Goal: Find specific page/section: Find specific page/section

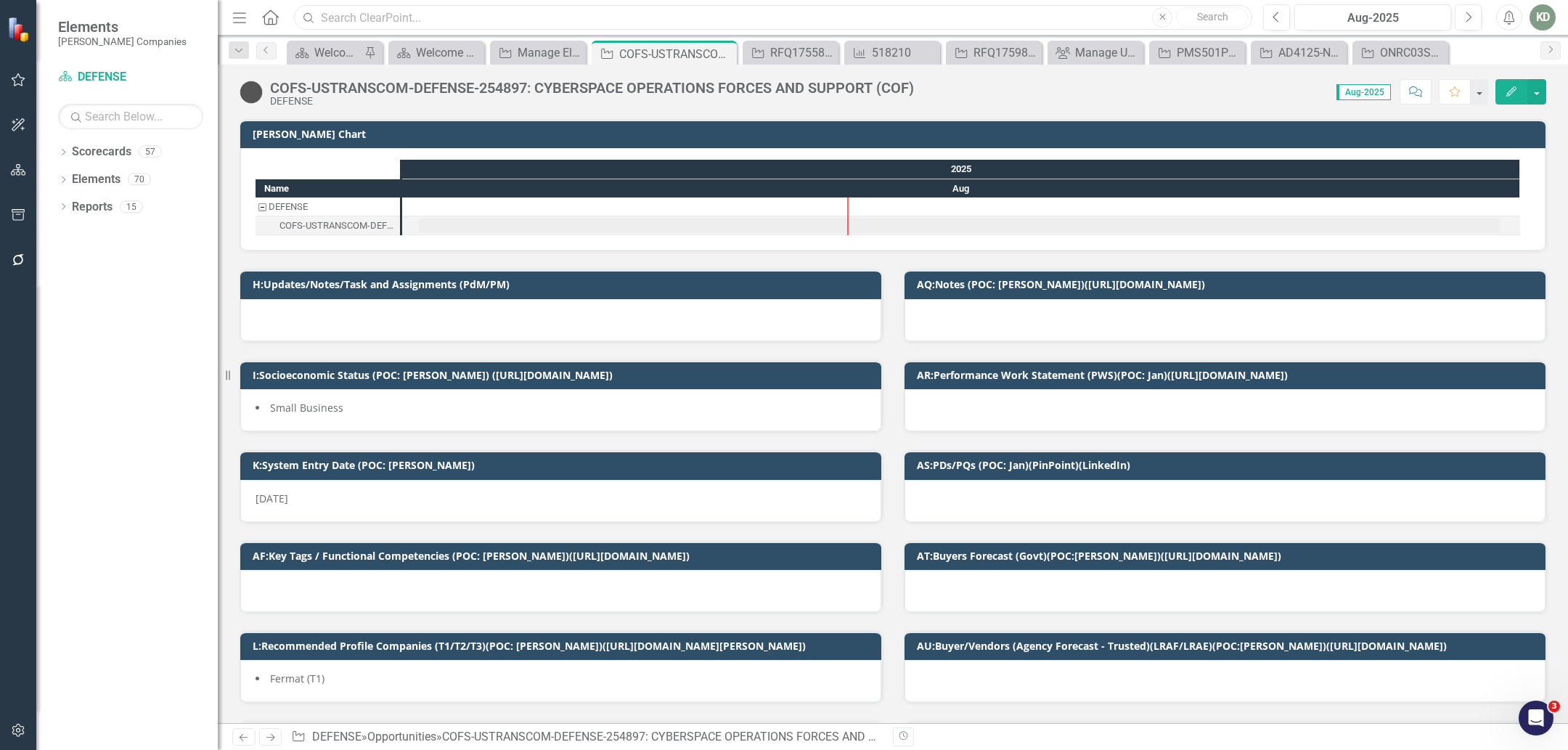
click at [422, 18] on input "text" at bounding box center [773, 17] width 958 height 25
paste input "254939"
type input "254939"
click at [428, 17] on input "text" at bounding box center [773, 17] width 958 height 25
paste input "254939"
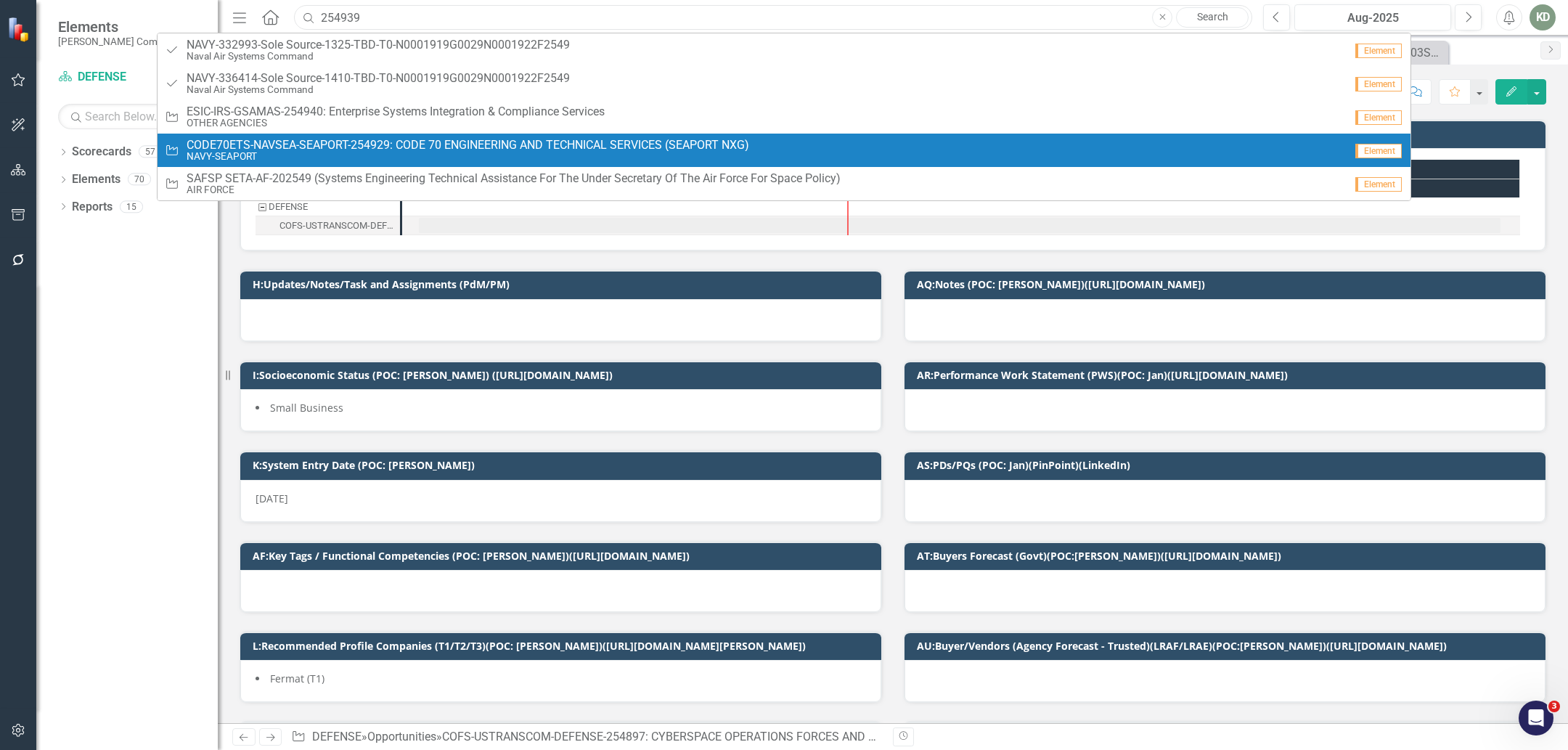
type input "254939"
click at [123, 437] on div "Dropdown Scorecards 57 Dropdown STAHL Companies Dropdown ARMY ITES-3s Dropdown …" at bounding box center [127, 445] width 181 height 610
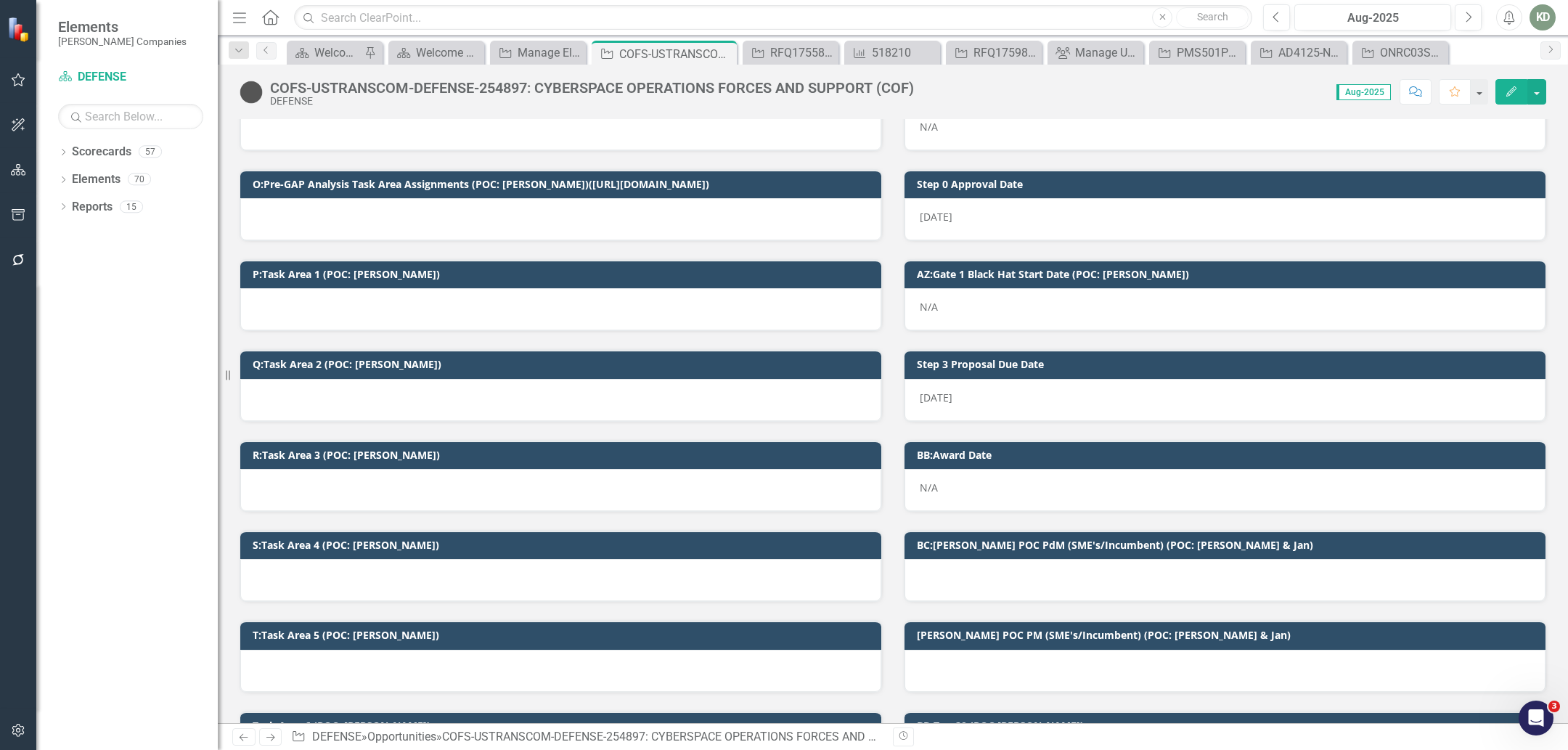
scroll to position [841, 0]
